Goal: Check status: Check status

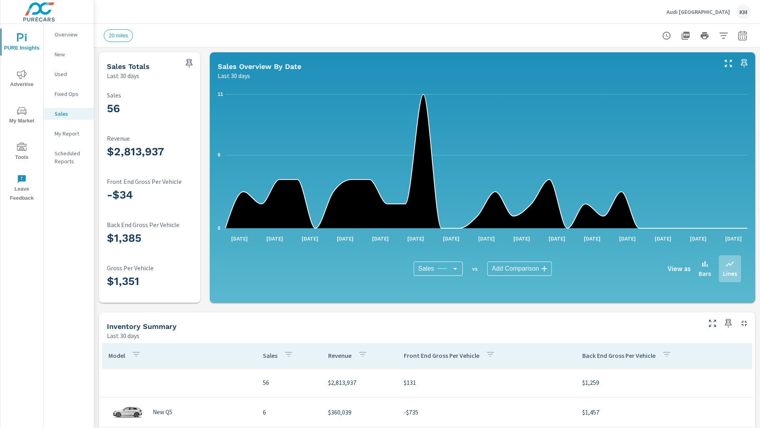
click at [743, 35] on icon "button" at bounding box center [742, 36] width 5 height 3
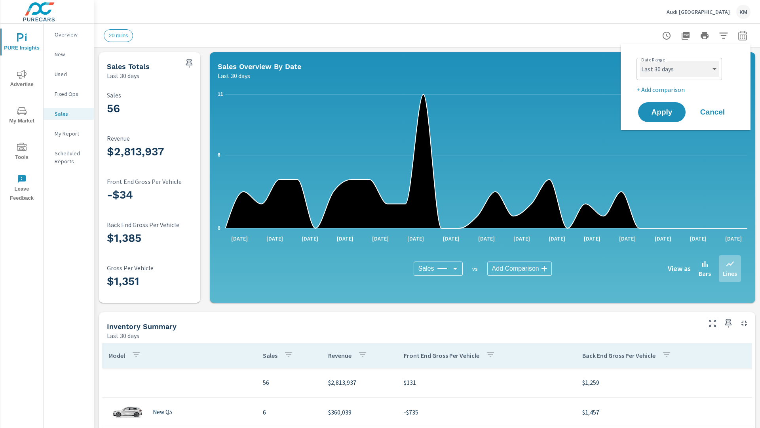
click at [680, 69] on select "Custom [DATE] Last week Last 7 days Last 14 days Last 30 days Last 45 days Last…" at bounding box center [679, 69] width 79 height 16
click at [640, 61] on select "Custom [DATE] Last week Last 7 days Last 14 days Last 30 days Last 45 days Last…" at bounding box center [679, 69] width 79 height 16
select select "Last 45 days"
click at [662, 112] on span "Apply" at bounding box center [662, 113] width 32 height 8
